Goal: Task Accomplishment & Management: Complete application form

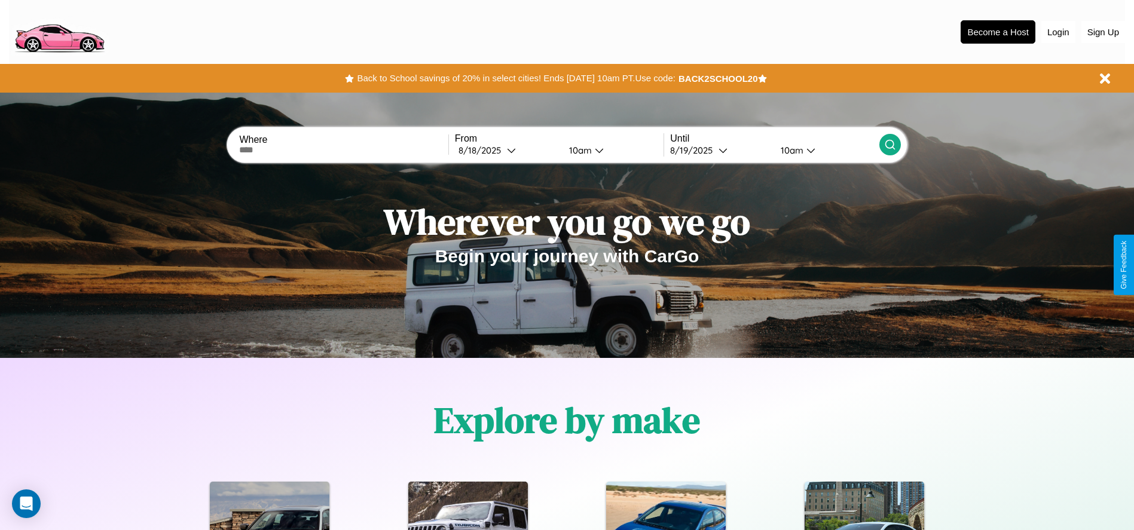
scroll to position [248, 0]
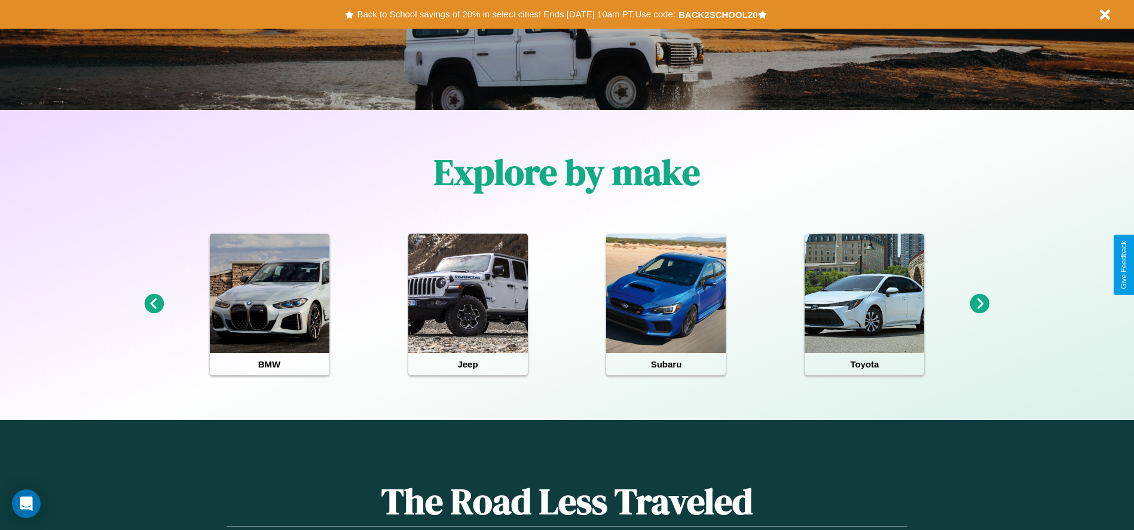
click at [980, 304] on icon at bounding box center [980, 304] width 20 height 20
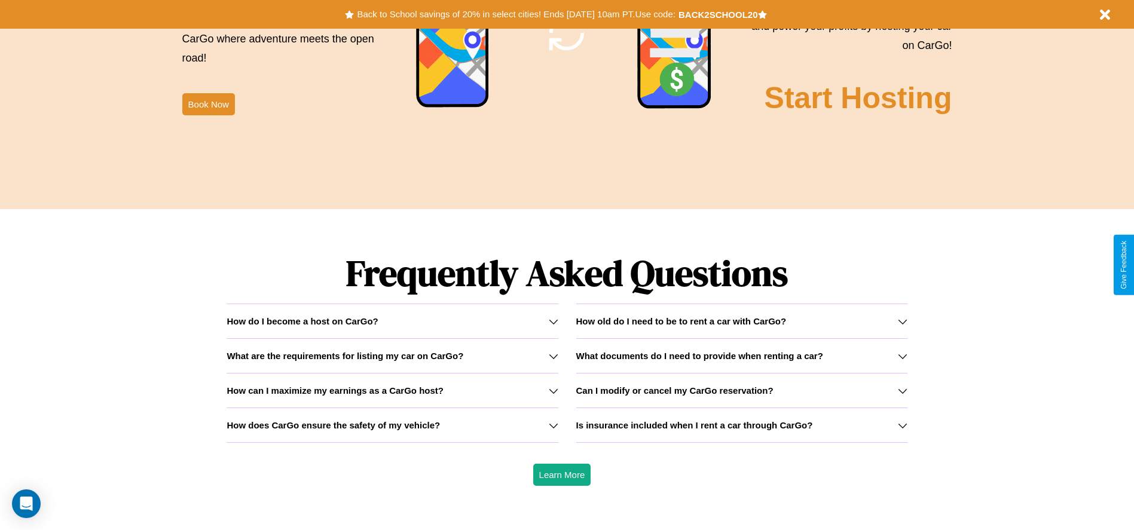
scroll to position [1715, 0]
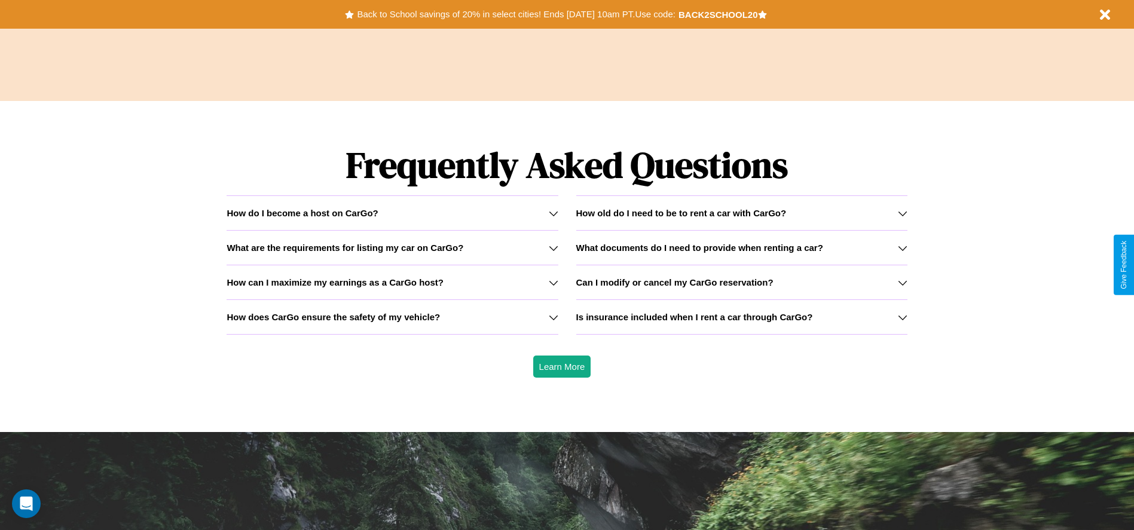
click at [392, 247] on h3 "What are the requirements for listing my car on CarGo?" at bounding box center [345, 248] width 237 height 10
click at [741, 213] on h3 "How old do I need to be to rent a car with CarGo?" at bounding box center [681, 213] width 210 height 10
click at [553, 317] on icon at bounding box center [554, 318] width 10 height 10
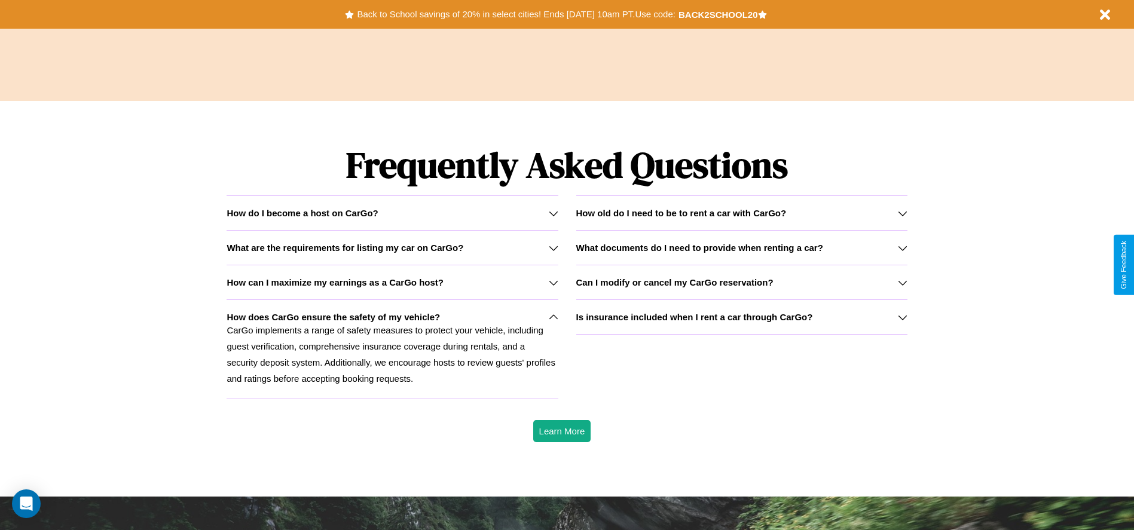
click at [392, 247] on h3 "What are the requirements for listing my car on CarGo?" at bounding box center [345, 248] width 237 height 10
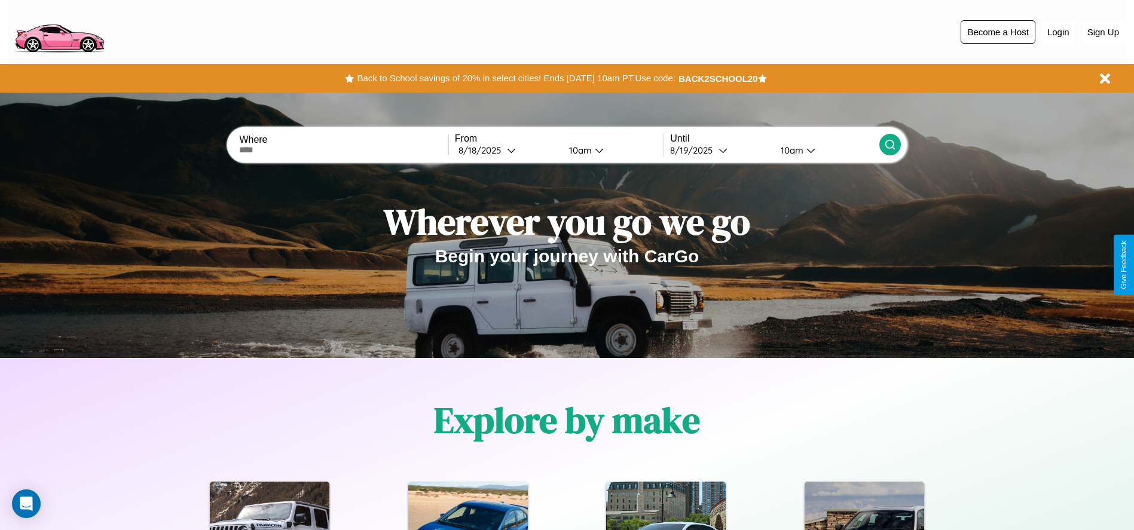
click at [998, 32] on button "Become a Host" at bounding box center [998, 31] width 75 height 23
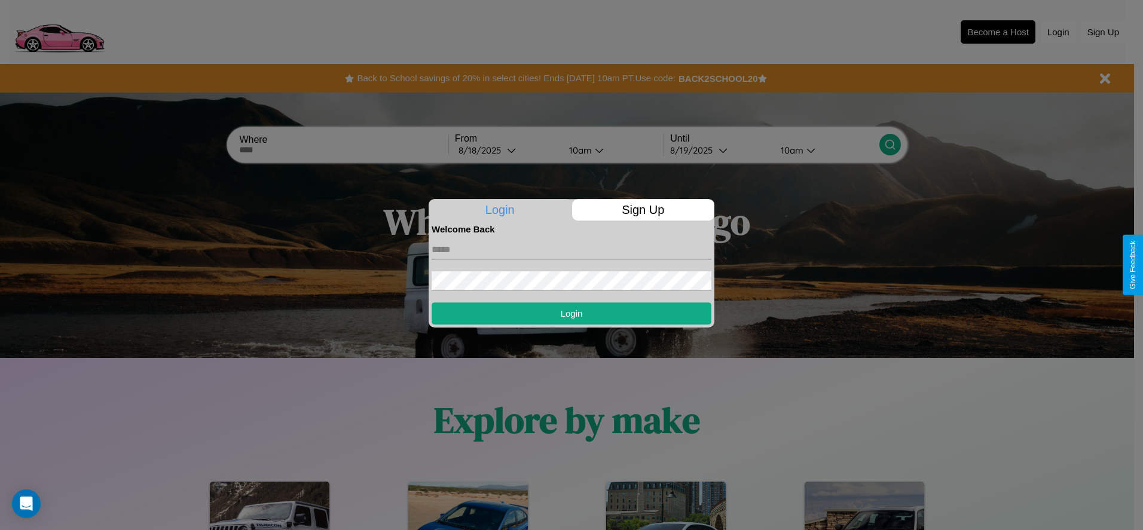
click at [643, 210] on p "Sign Up" at bounding box center [643, 210] width 143 height 22
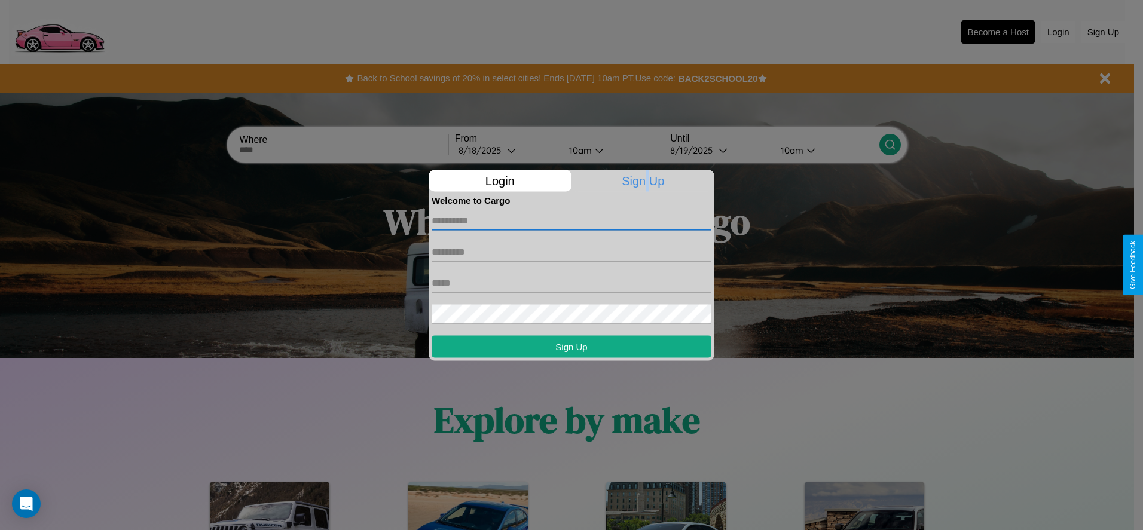
click at [571, 221] on input "text" at bounding box center [572, 220] width 280 height 19
type input "******"
click at [571, 252] on input "text" at bounding box center [572, 251] width 280 height 19
type input "*****"
click at [571, 283] on input "text" at bounding box center [572, 282] width 280 height 19
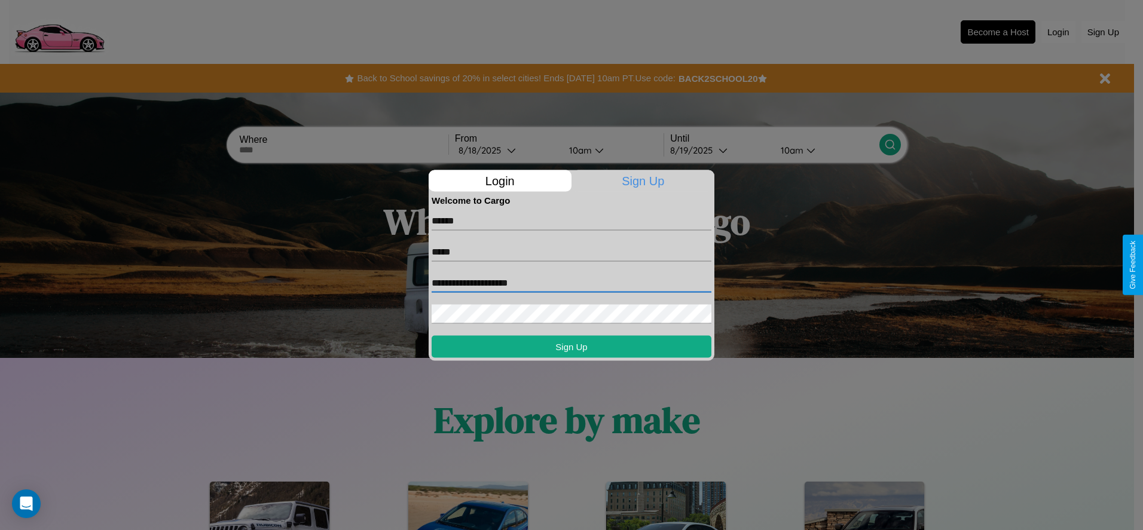
type input "**********"
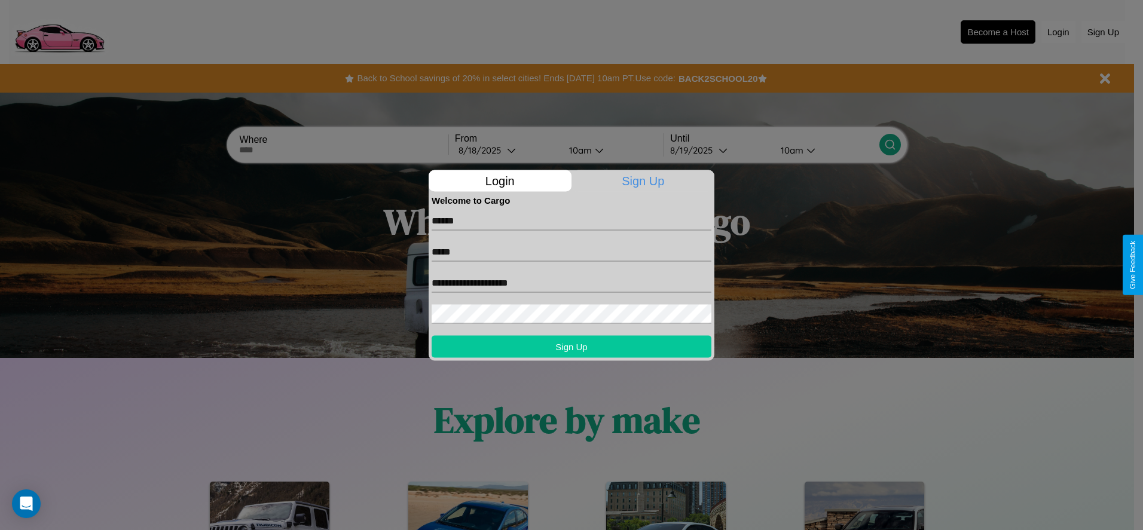
click at [571, 346] on button "Sign Up" at bounding box center [572, 346] width 280 height 22
